Goal: Task Accomplishment & Management: Use online tool/utility

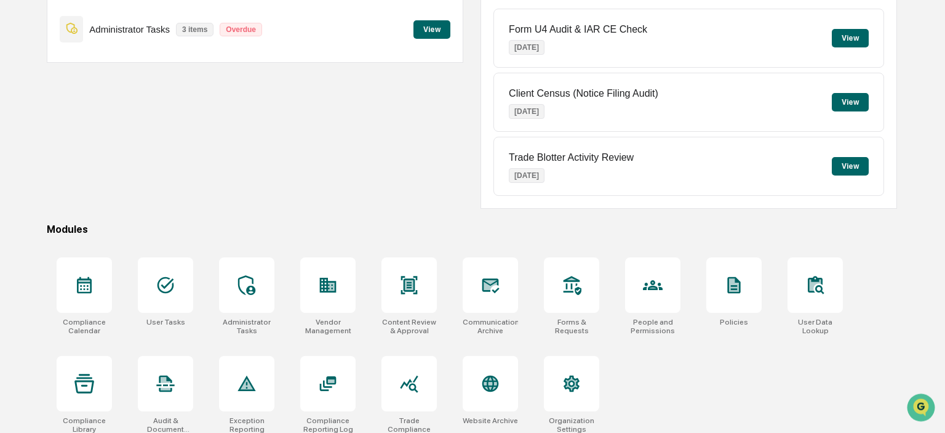
scroll to position [164, 0]
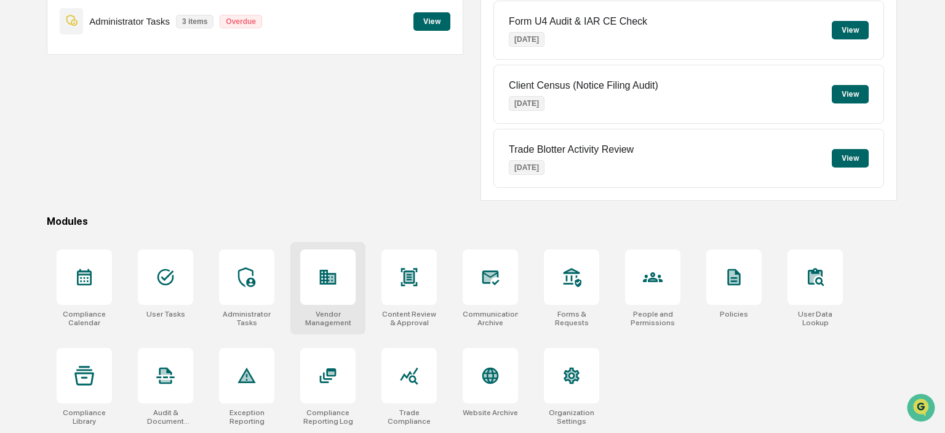
click at [326, 284] on icon at bounding box center [328, 277] width 20 height 20
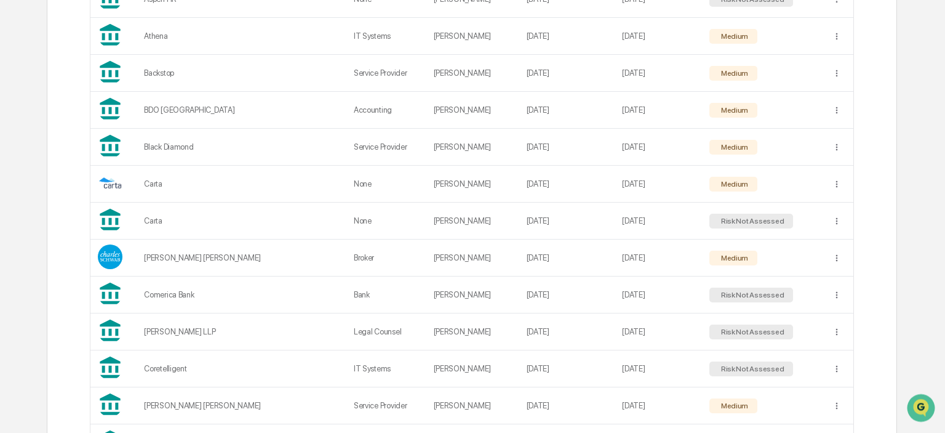
scroll to position [519, 0]
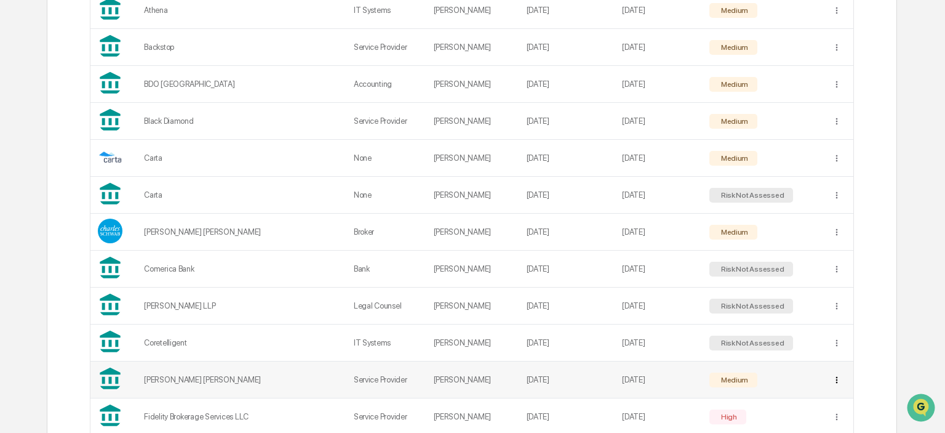
click at [860, 326] on div "Sync to Child Organizations" at bounding box center [840, 329] width 128 height 20
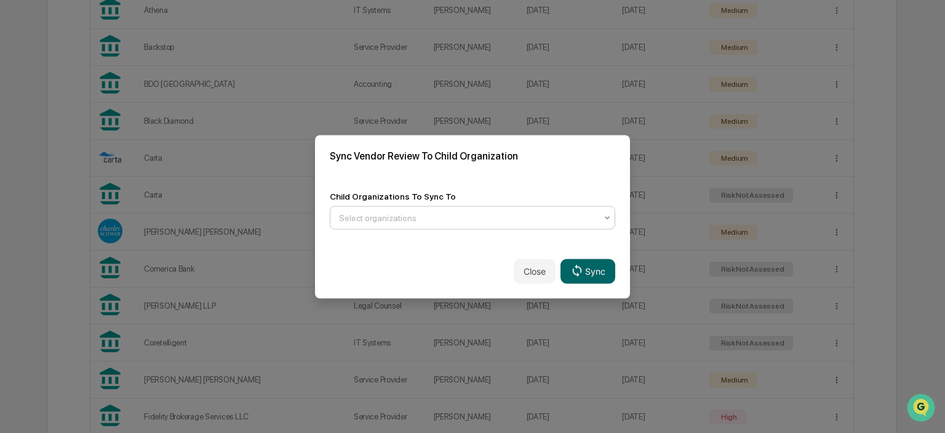
click at [389, 215] on div at bounding box center [467, 217] width 257 height 12
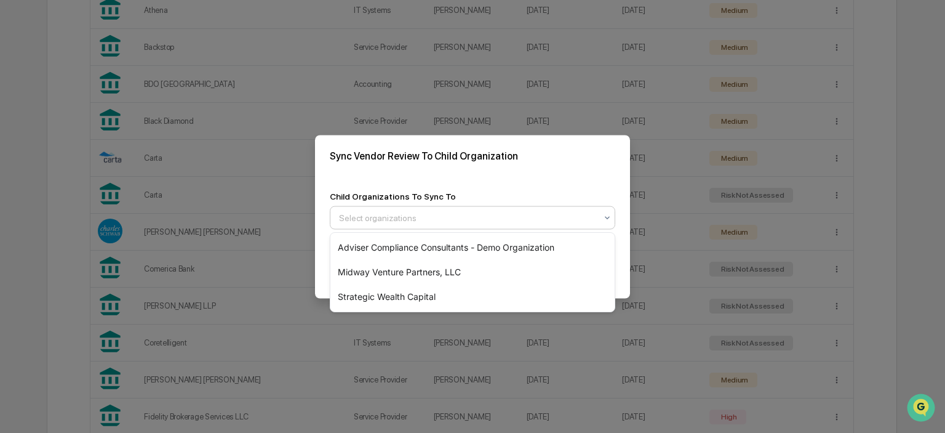
click at [555, 162] on div "Sync Vendor Review To Child Organization" at bounding box center [472, 155] width 315 height 41
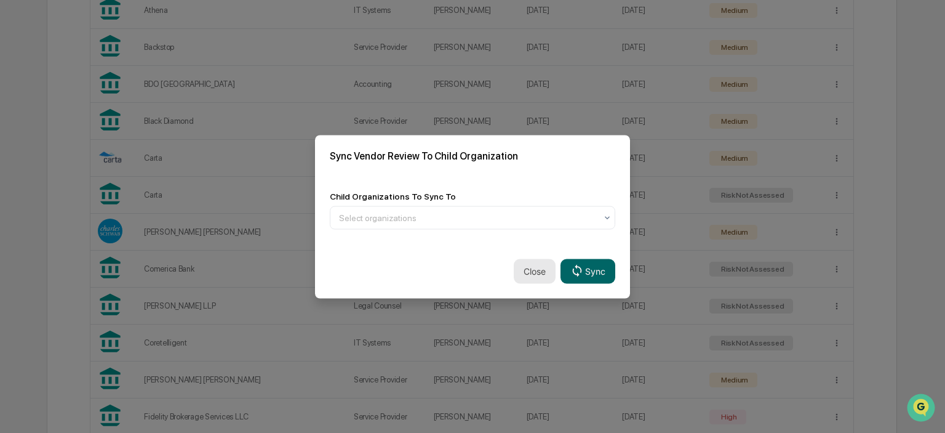
click at [534, 266] on button "Close" at bounding box center [535, 270] width 42 height 25
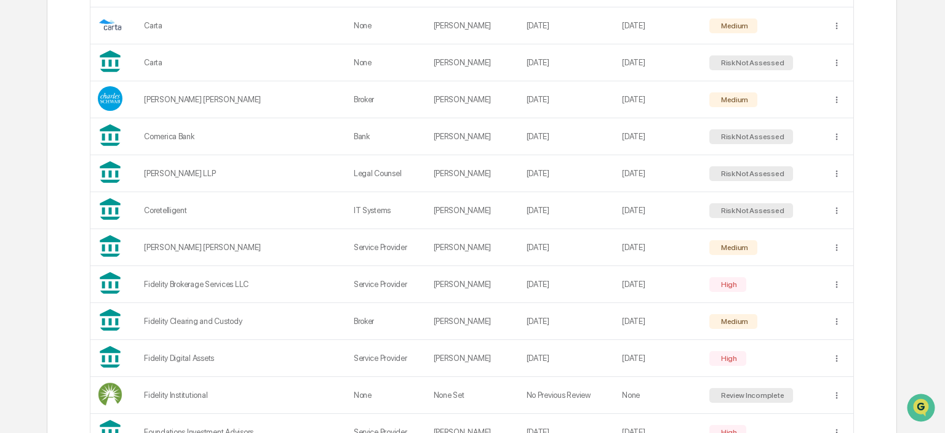
scroll to position [630, 0]
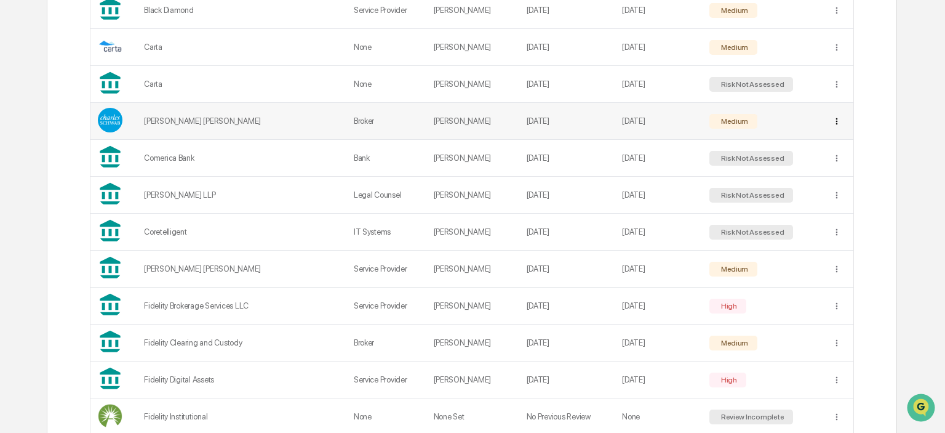
click at [832, 169] on div "Sync to Child Organizations" at bounding box center [840, 165] width 128 height 20
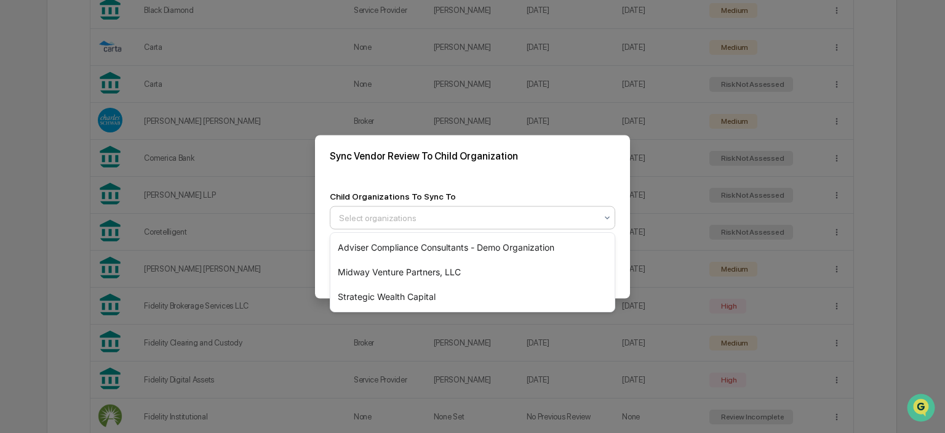
click at [512, 212] on div at bounding box center [467, 217] width 257 height 12
click at [412, 294] on div "Strategic Wealth Capital" at bounding box center [472, 296] width 284 height 25
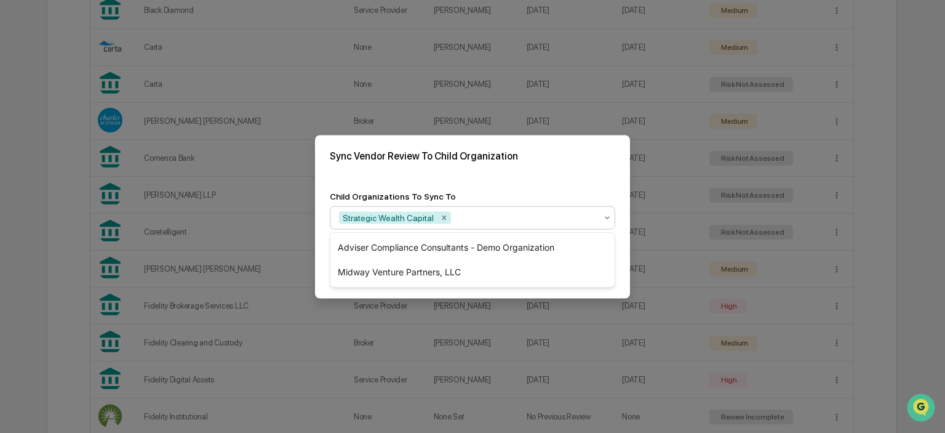
click at [521, 183] on div "Child Organizations To Sync To option Strategic Wealth Capital, selected. 2 res…" at bounding box center [472, 210] width 315 height 68
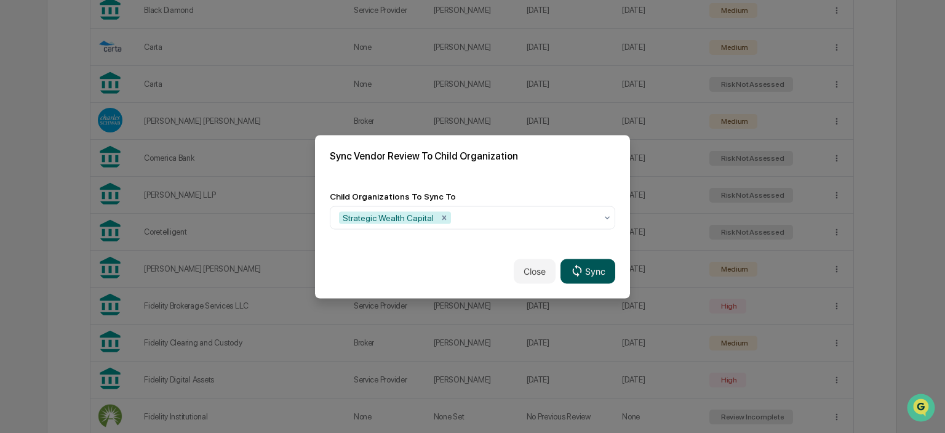
click at [593, 270] on button "Sync" at bounding box center [587, 270] width 55 height 25
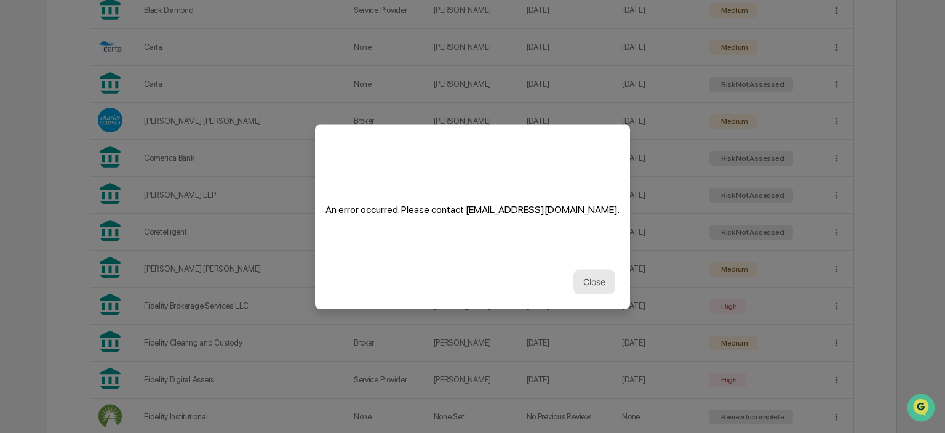
click at [593, 274] on button "Close" at bounding box center [594, 281] width 42 height 25
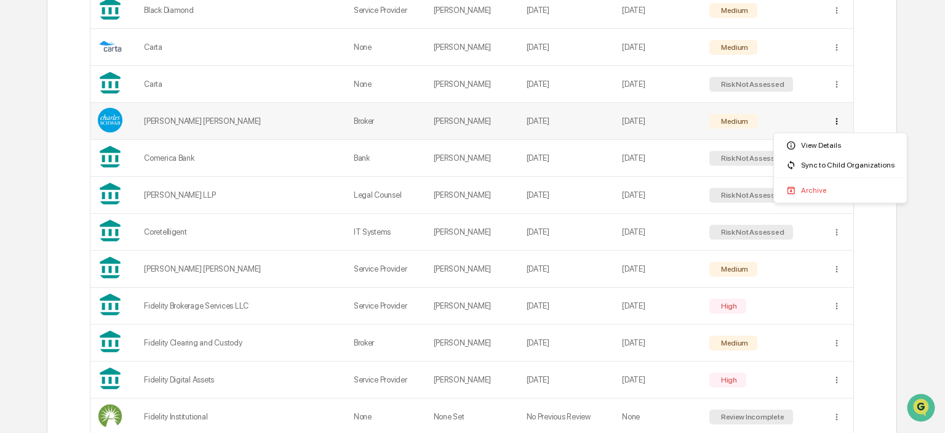
click at [828, 165] on div "Sync to Child Organizations" at bounding box center [840, 165] width 128 height 20
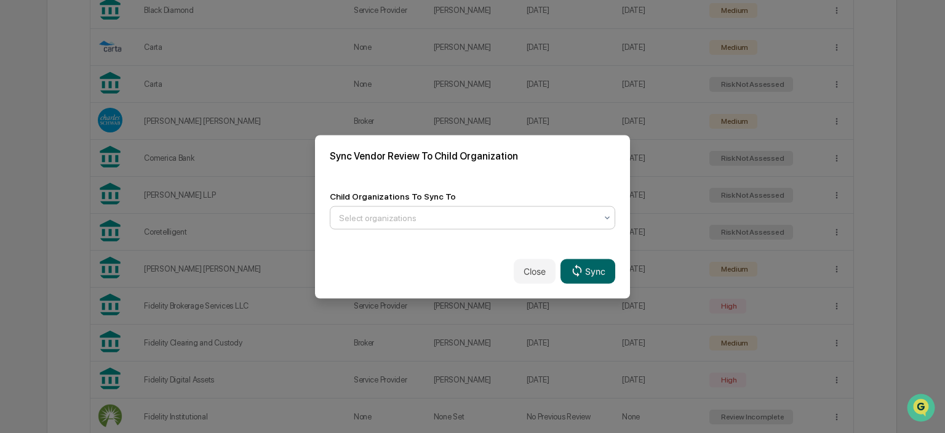
click at [488, 213] on div at bounding box center [467, 217] width 257 height 12
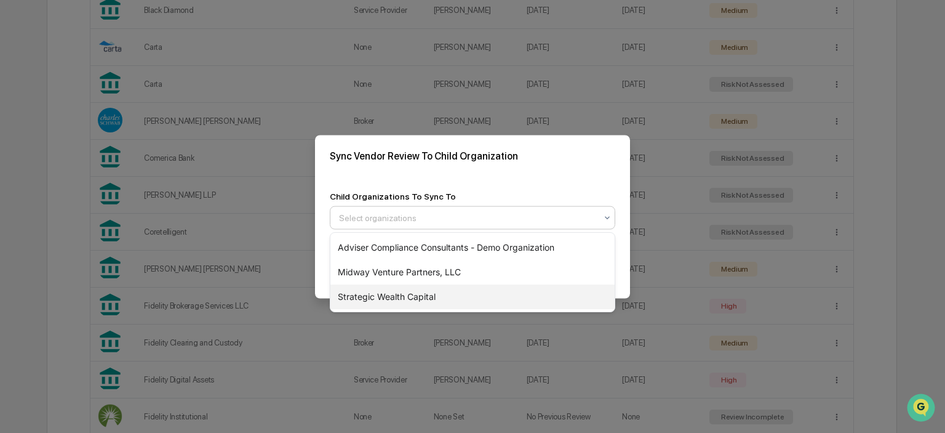
click at [378, 293] on div "Strategic Wealth Capital" at bounding box center [472, 296] width 284 height 25
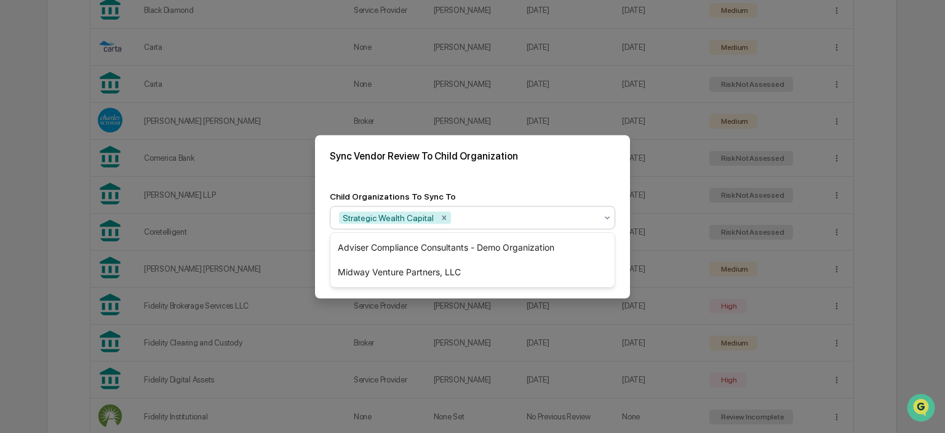
click at [560, 184] on div "Child Organizations To Sync To option Strategic Wealth Capital, selected. 2 res…" at bounding box center [472, 210] width 315 height 68
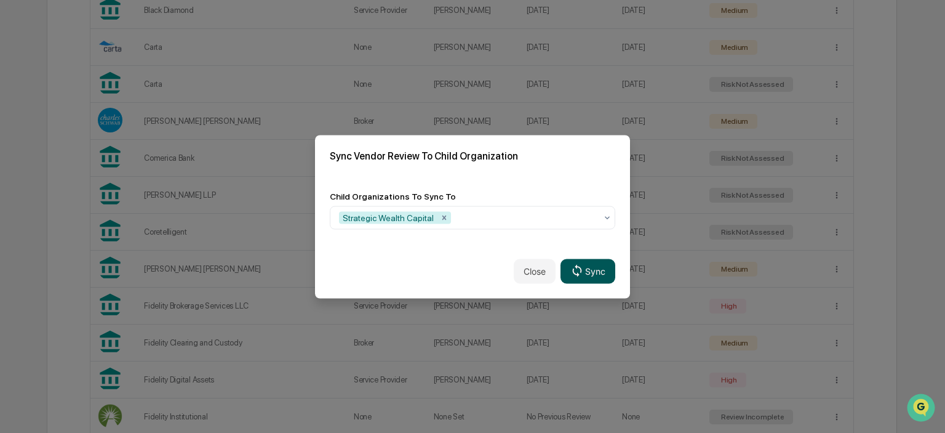
click at [581, 268] on icon at bounding box center [577, 271] width 14 height 14
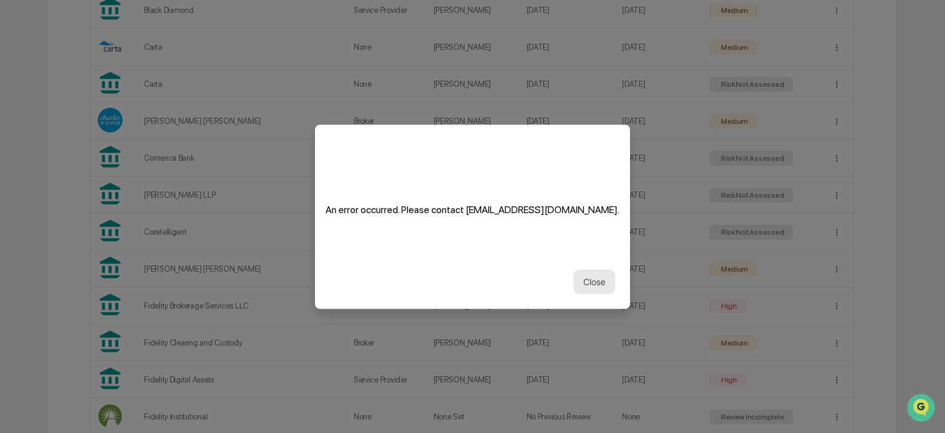
click at [576, 282] on button "Close" at bounding box center [594, 281] width 42 height 25
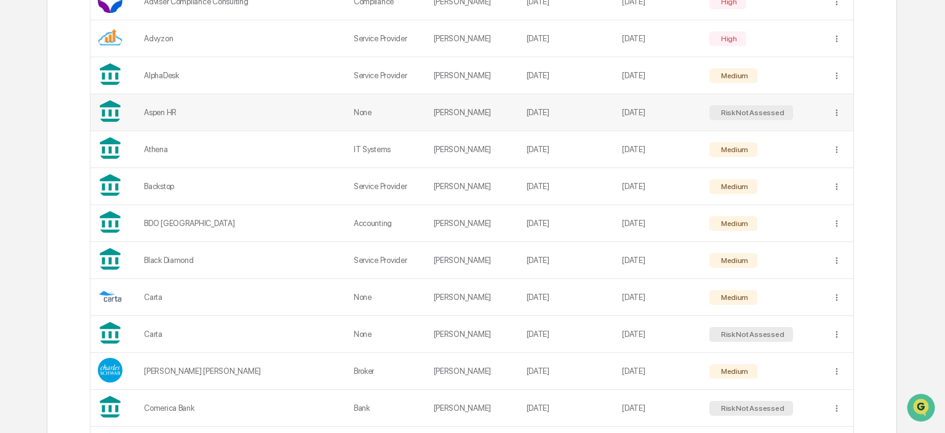
scroll to position [448, 0]
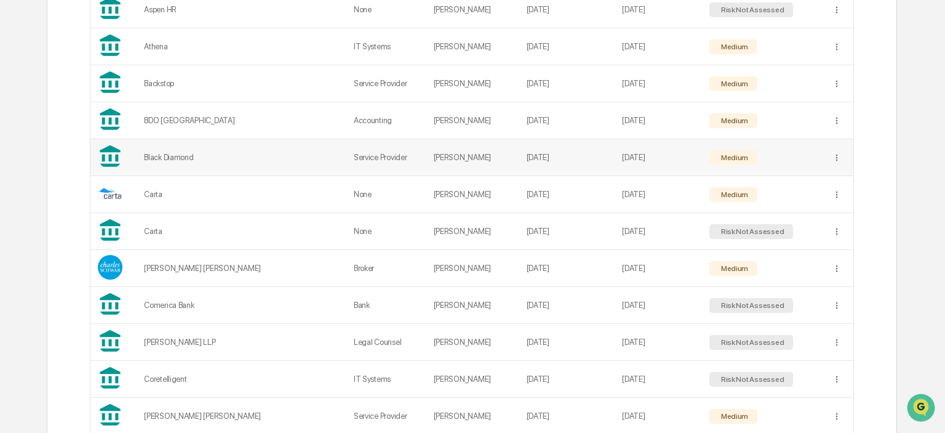
scroll to position [513, 0]
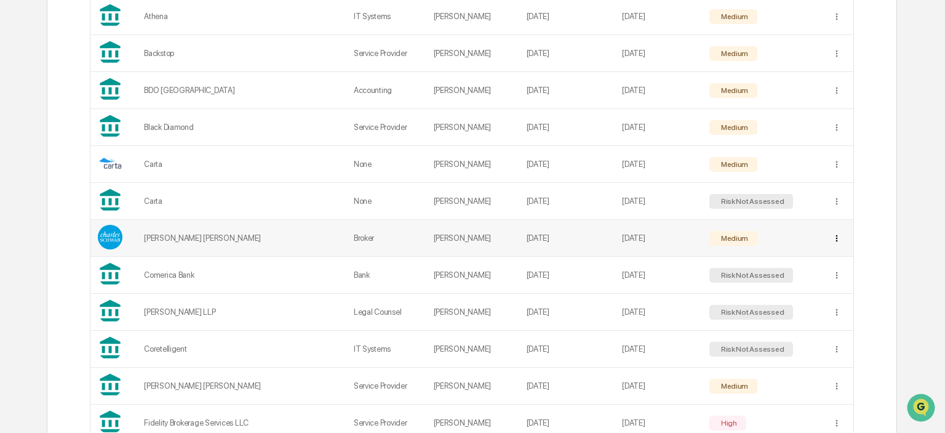
click at [818, 289] on div "Sync to Child Organizations" at bounding box center [840, 283] width 128 height 20
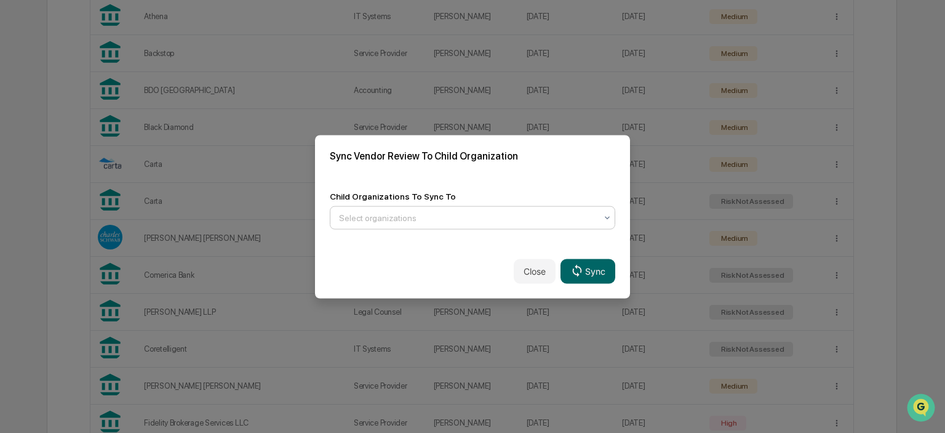
click at [367, 210] on div "Select organizations" at bounding box center [467, 217] width 269 height 20
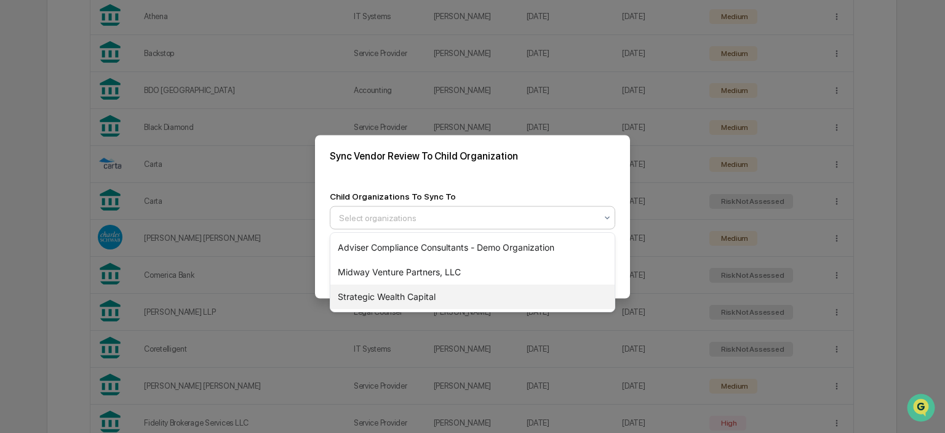
click at [380, 301] on div "Strategic Wealth Capital" at bounding box center [472, 296] width 284 height 25
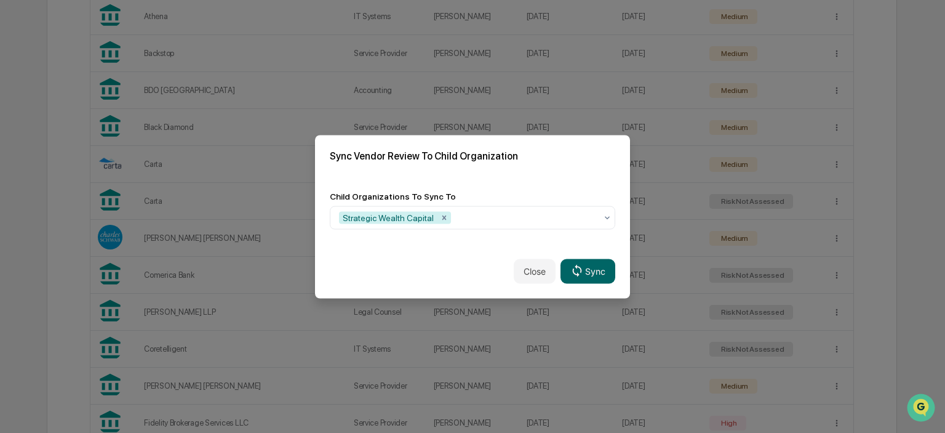
click at [554, 175] on div "Sync Vendor Review To Child Organization" at bounding box center [472, 155] width 315 height 41
click at [583, 267] on icon at bounding box center [577, 271] width 14 height 14
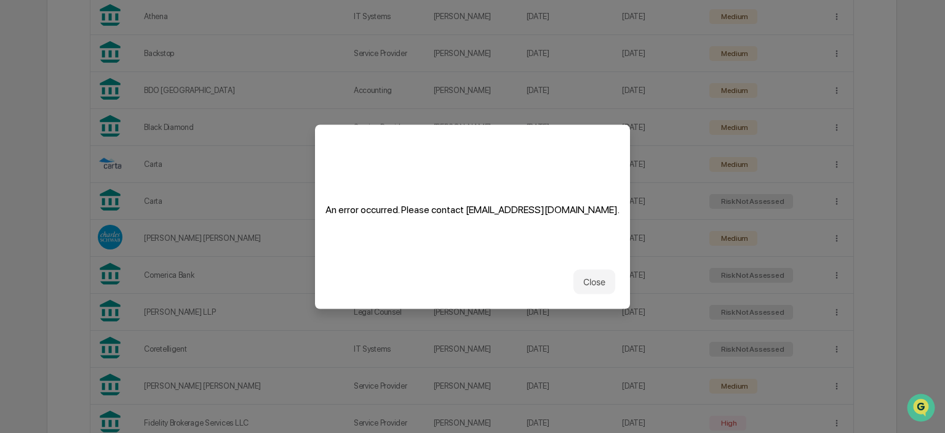
scroll to position [58, 0]
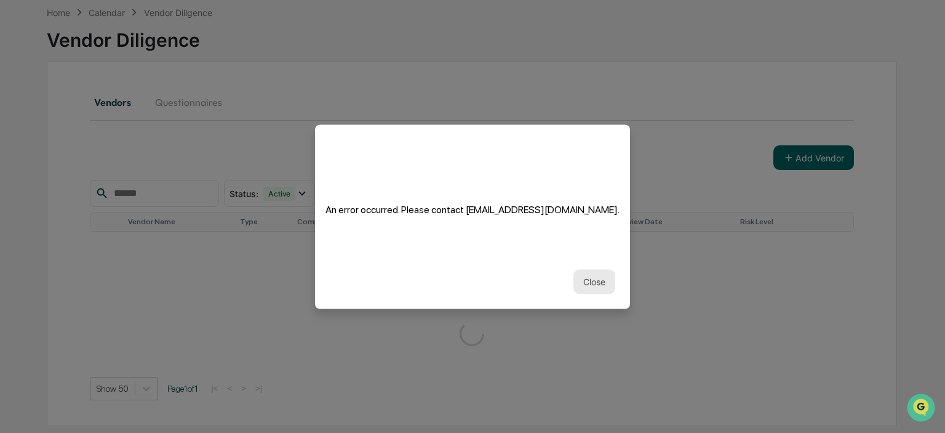
click at [594, 281] on button "Close" at bounding box center [594, 281] width 42 height 25
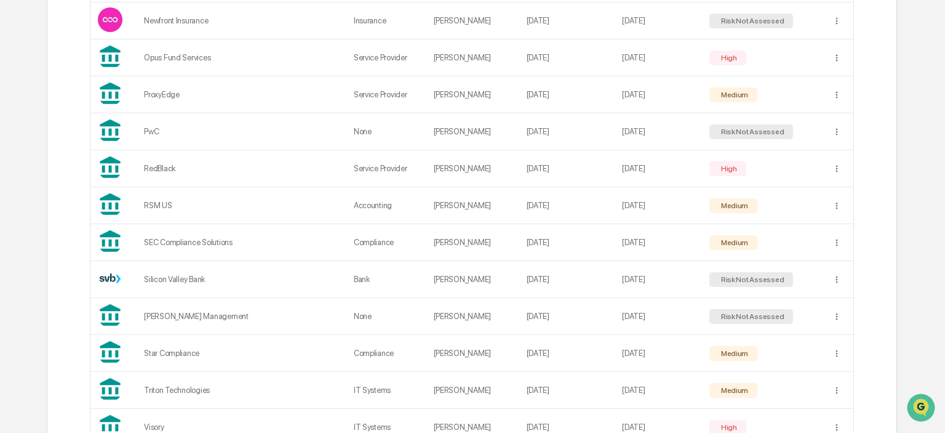
scroll to position [1475, 0]
